Goal: Task Accomplishment & Management: Manage account settings

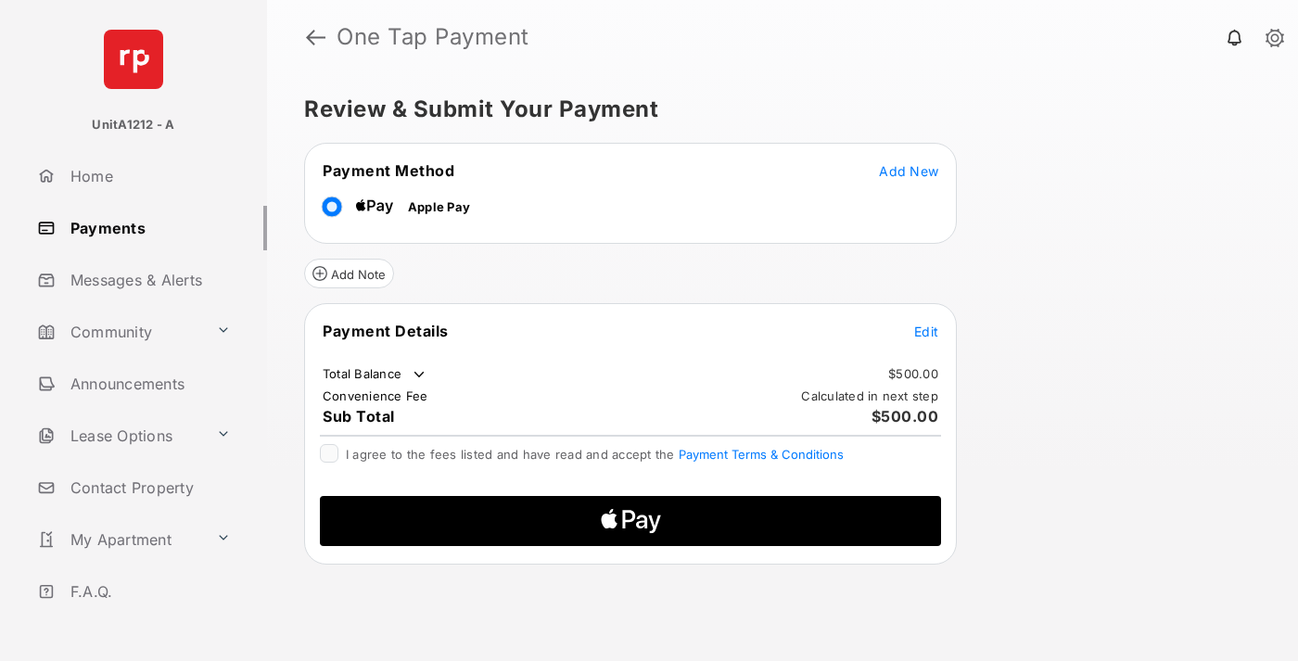
click at [909, 171] on span "Add New" at bounding box center [908, 171] width 59 height 16
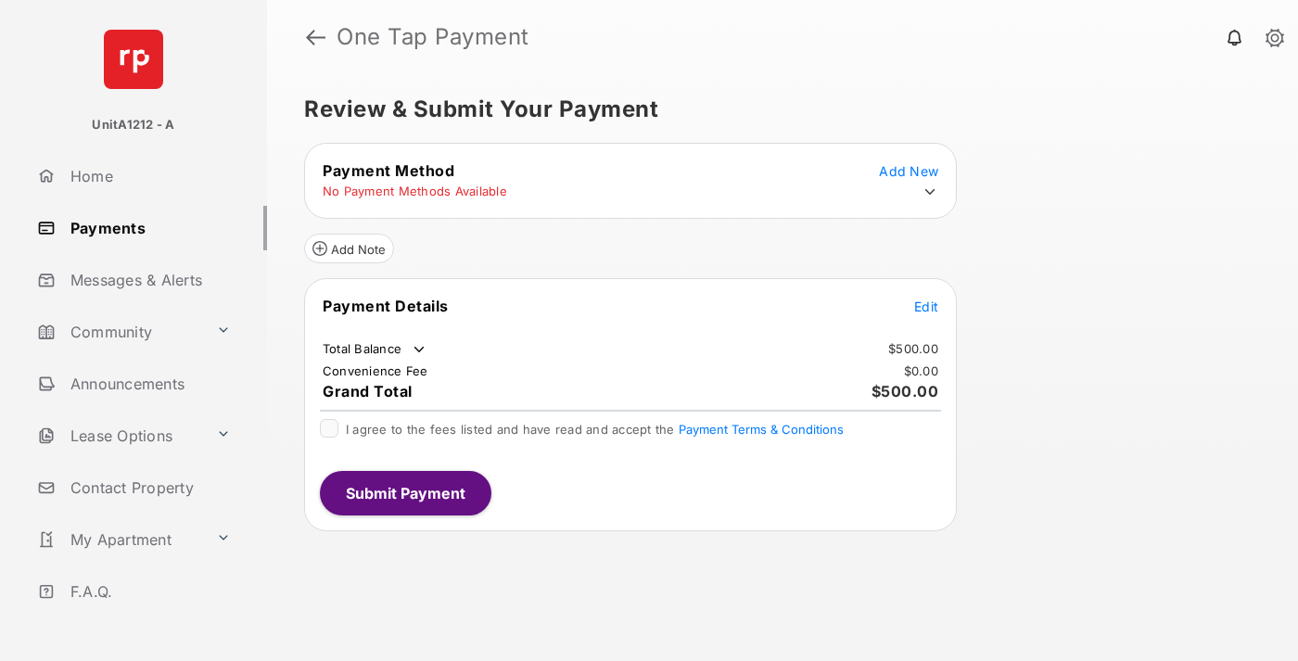
click at [930, 192] on icon at bounding box center [930, 192] width 17 height 17
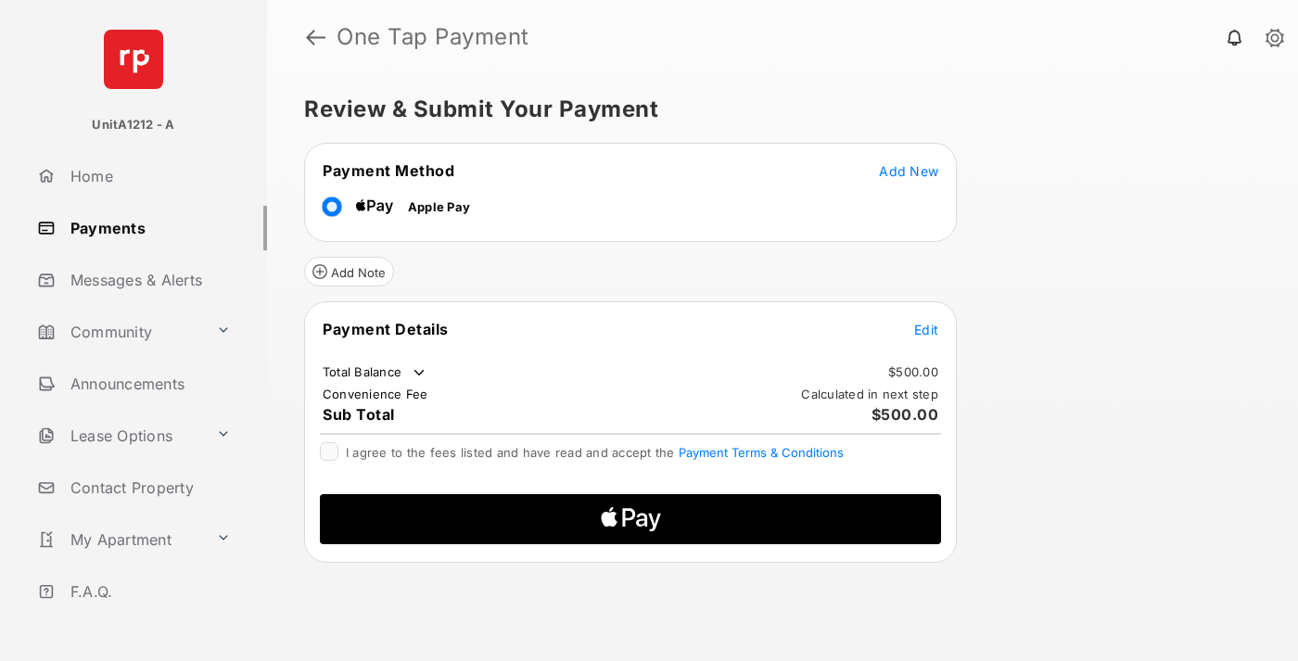
click at [926, 329] on span "Edit" at bounding box center [926, 330] width 24 height 16
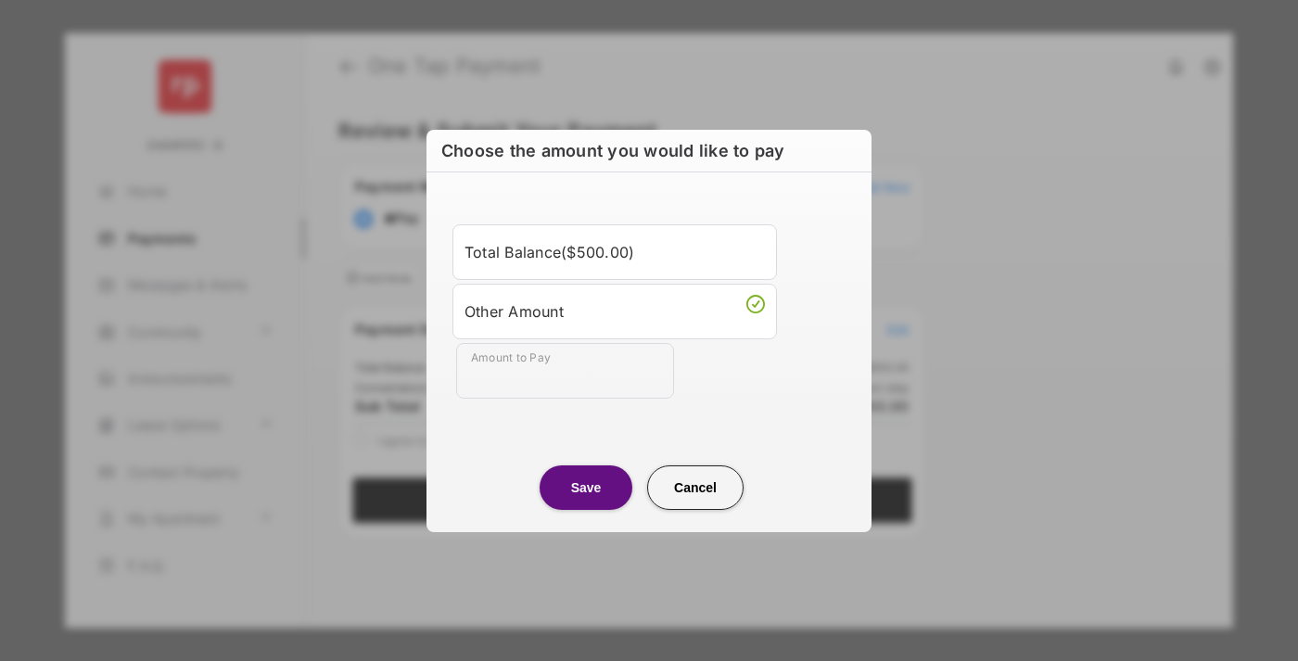
click at [615, 311] on div "Other Amount" at bounding box center [615, 312] width 300 height 32
type input "***"
click at [586, 487] on button "Save" at bounding box center [586, 487] width 93 height 45
